Goal: Information Seeking & Learning: Learn about a topic

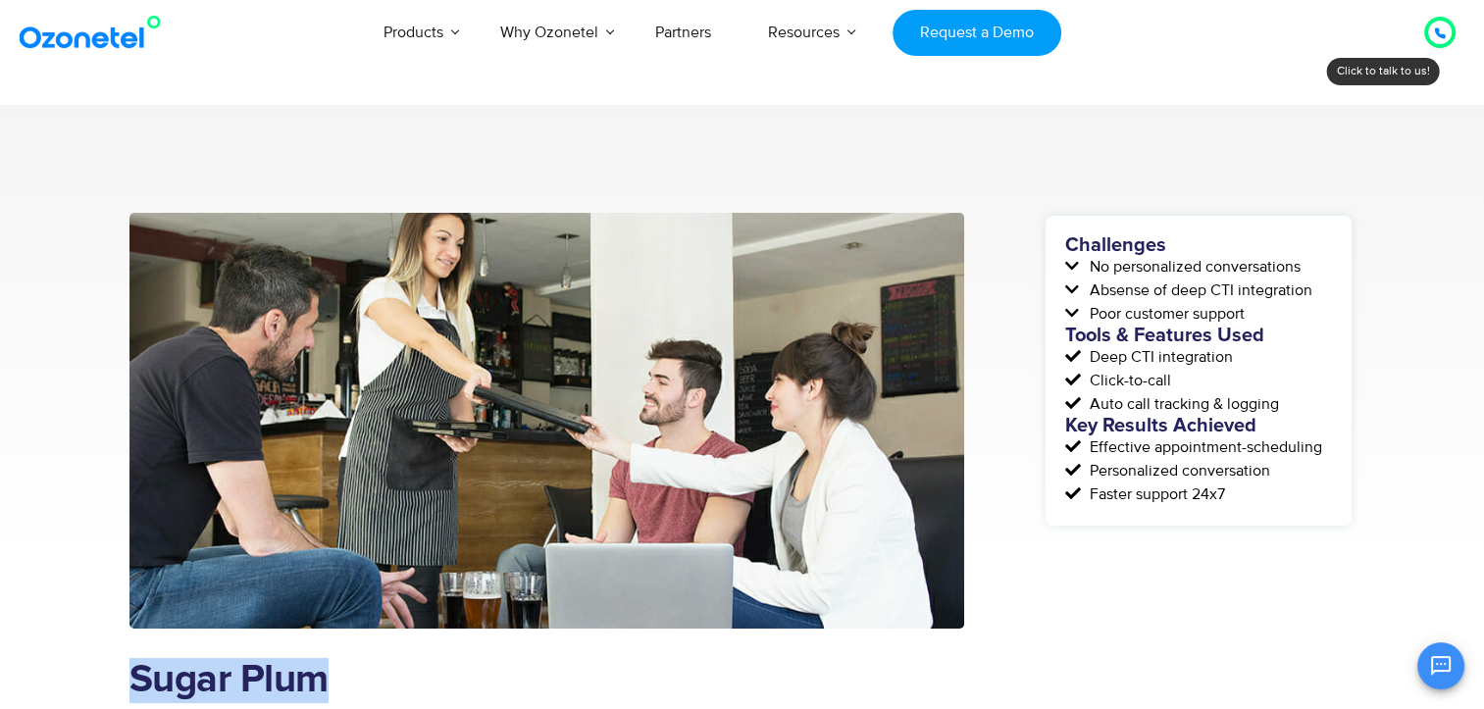
drag, startPoint x: 134, startPoint y: 678, endPoint x: 333, endPoint y: 671, distance: 199.2
click at [333, 671] on h1 "Sugar Plum" at bounding box center [547, 680] width 836 height 45
copy h1 "Sugar Plum"
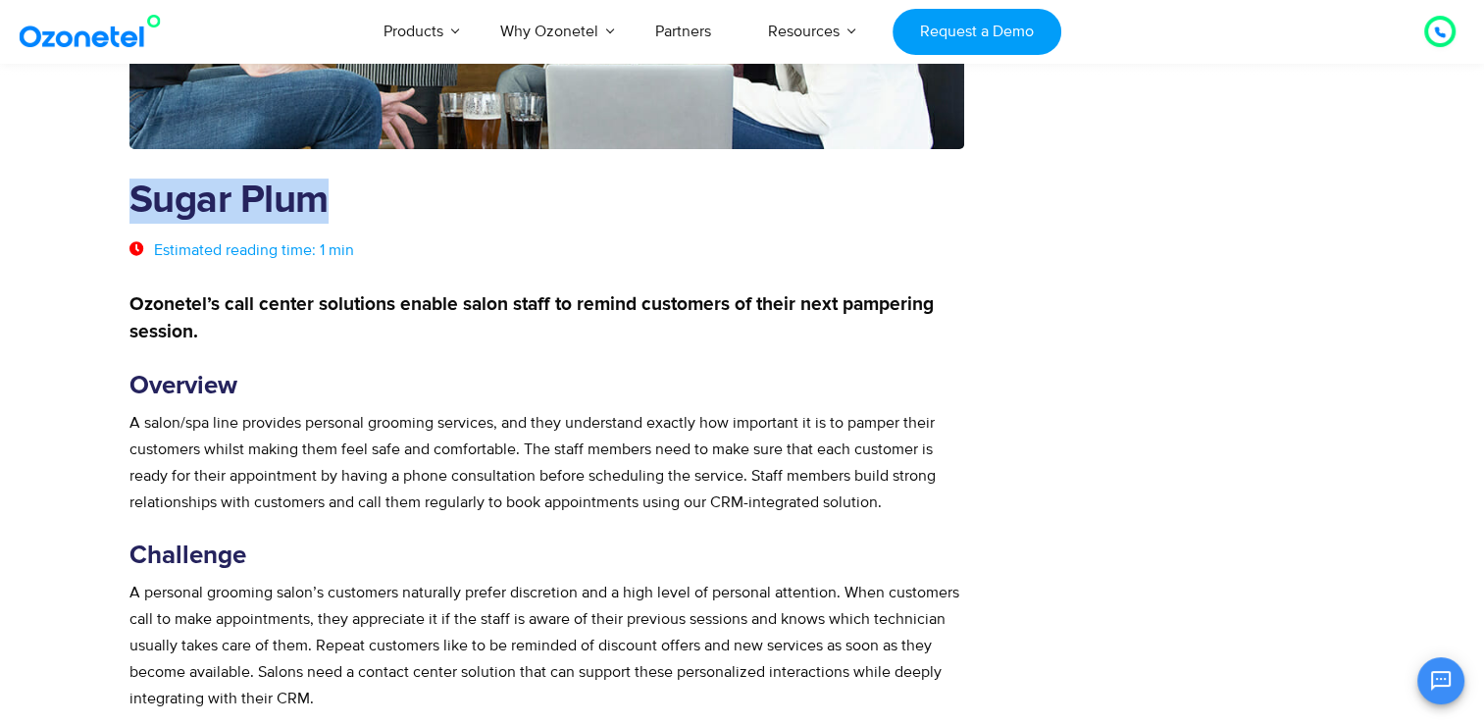
scroll to position [490, 0]
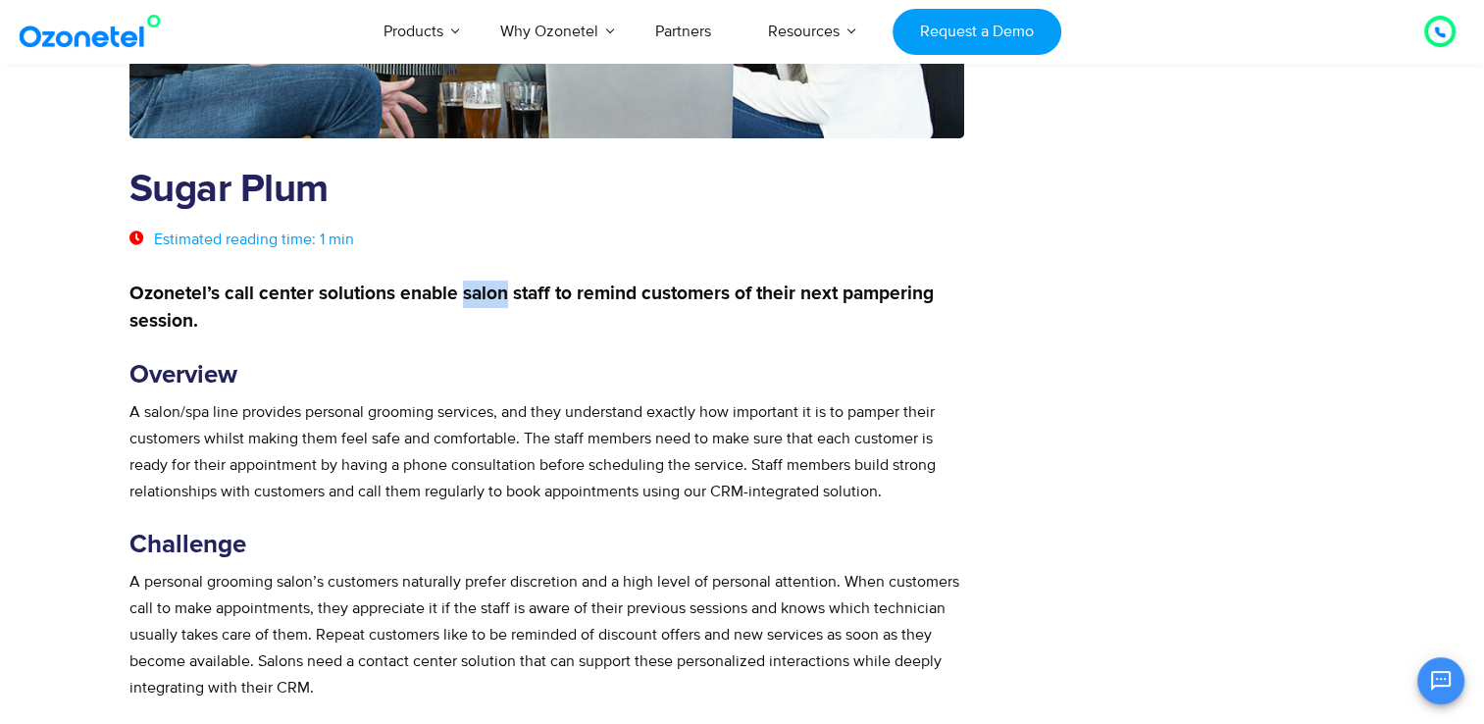
drag, startPoint x: 463, startPoint y: 291, endPoint x: 503, endPoint y: 293, distance: 40.3
click at [503, 293] on strong "Ozonetel’s call center solutions enable salon staff to remind customers of thei…" at bounding box center [531, 307] width 804 height 46
copy strong "salon"
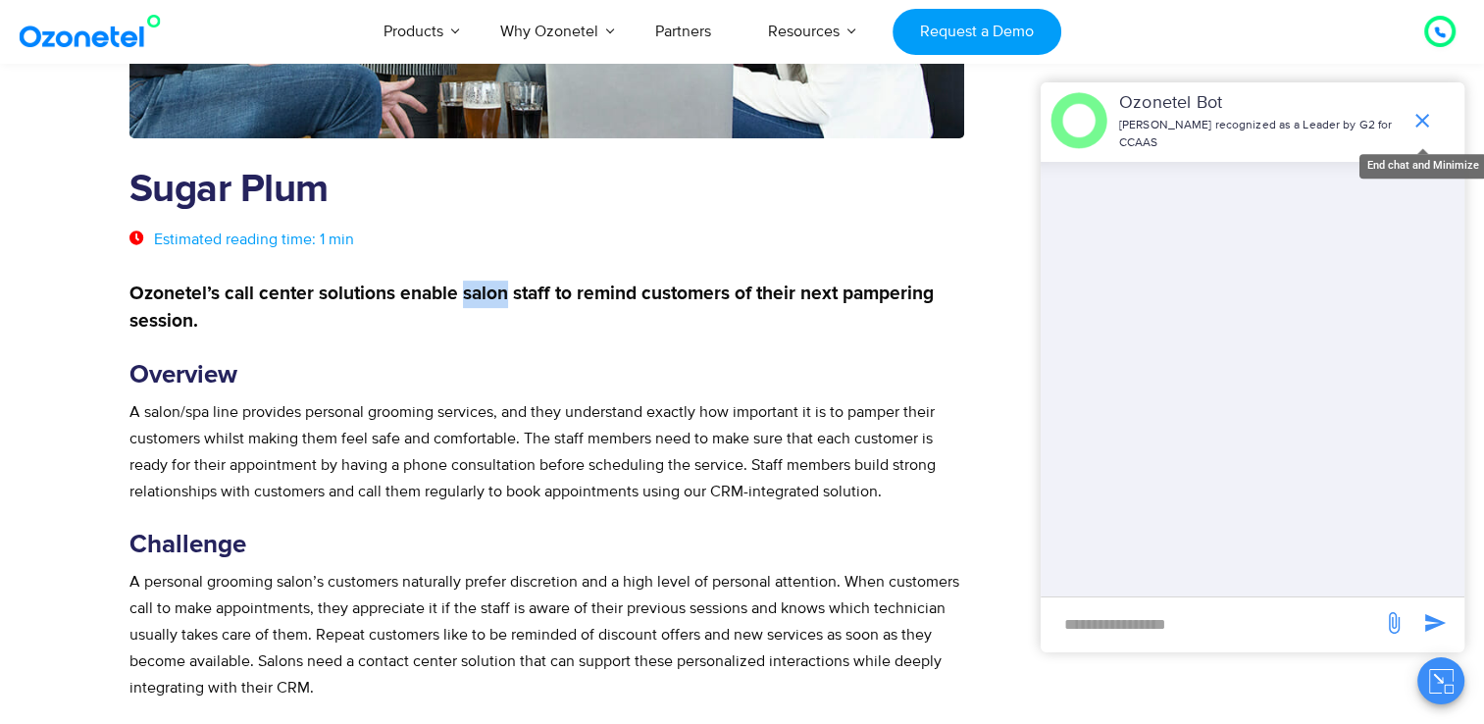
click at [1420, 128] on icon "end chat or minimize" at bounding box center [1422, 121] width 24 height 24
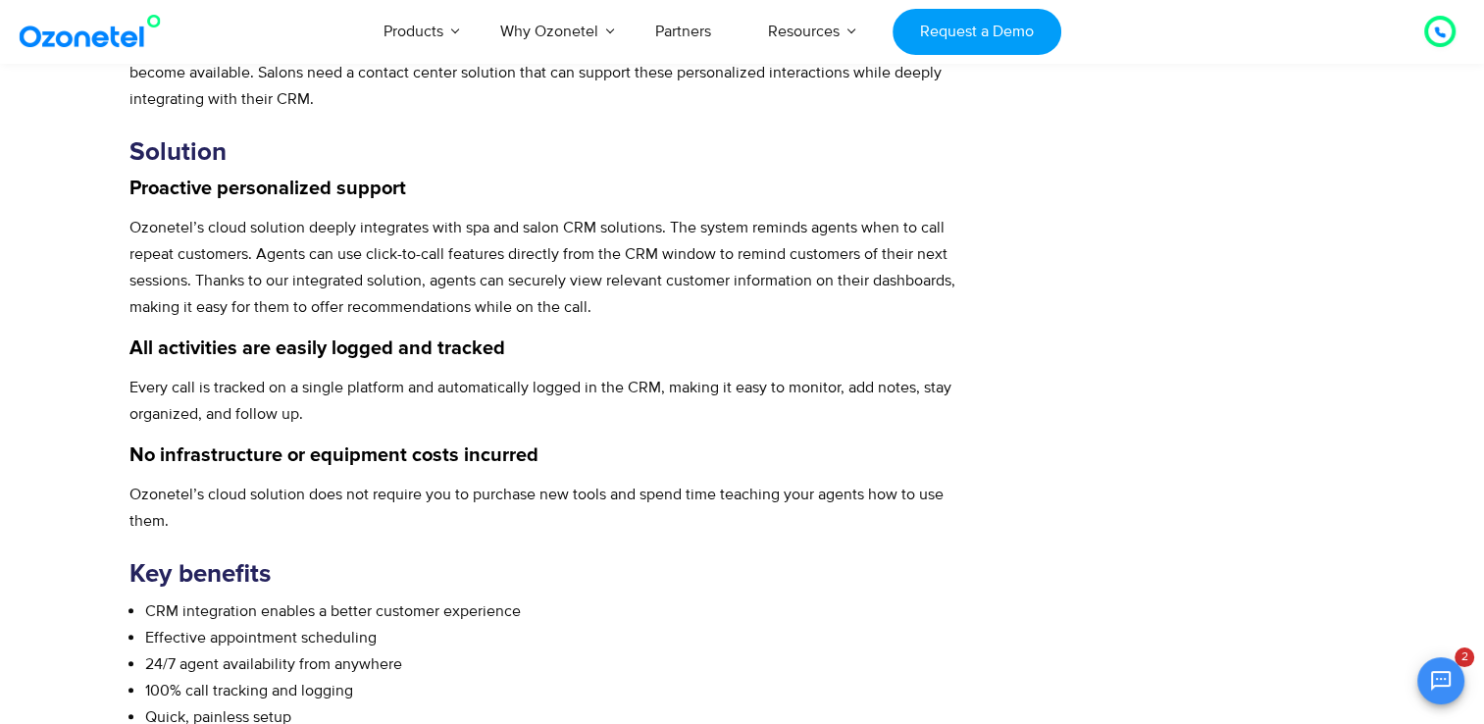
scroll to position [1275, 0]
